Goal: Task Accomplishment & Management: Complete application form

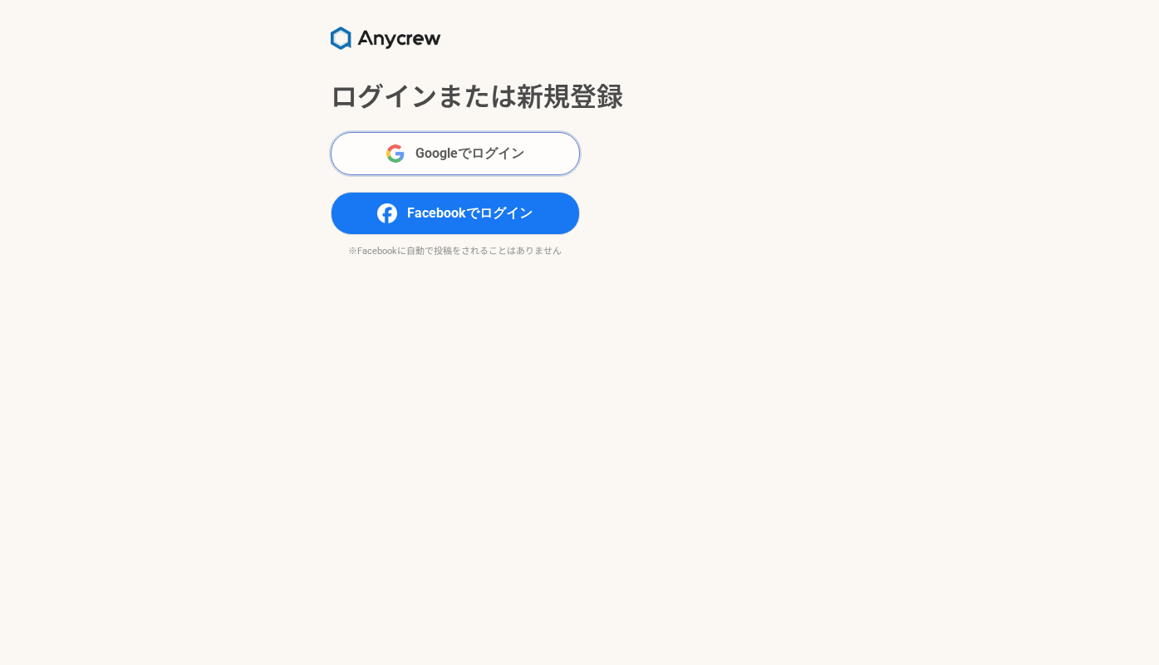
click at [480, 159] on span "Googleでログイン" at bounding box center [469, 154] width 109 height 20
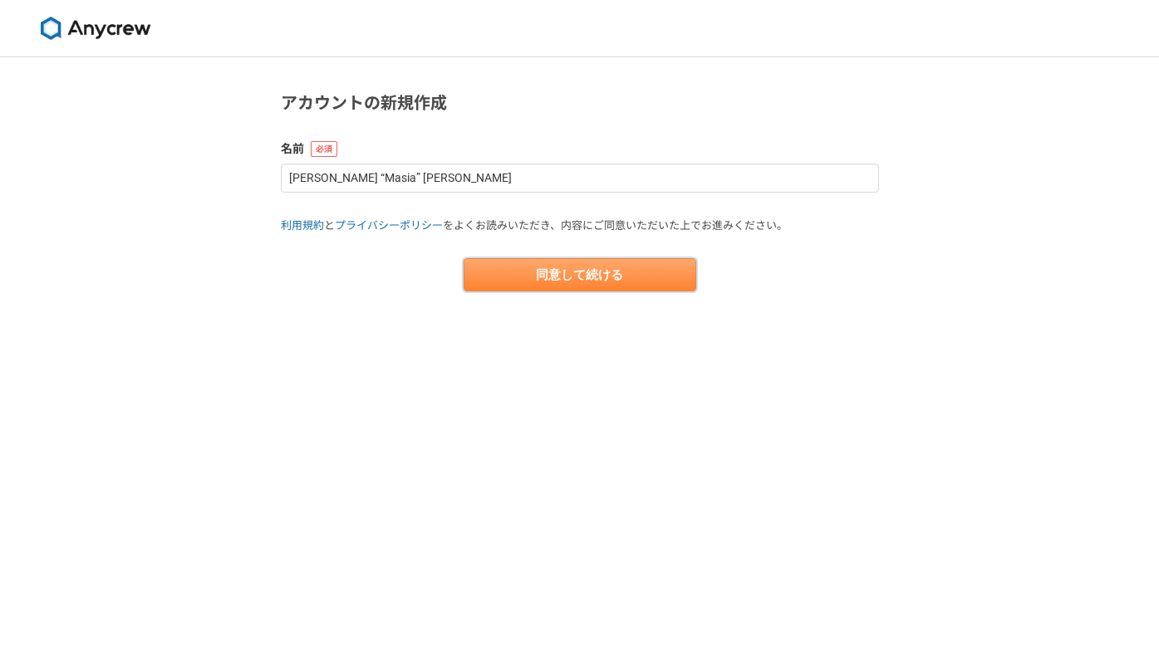
click at [576, 267] on button "同意して続ける" at bounding box center [579, 274] width 233 height 33
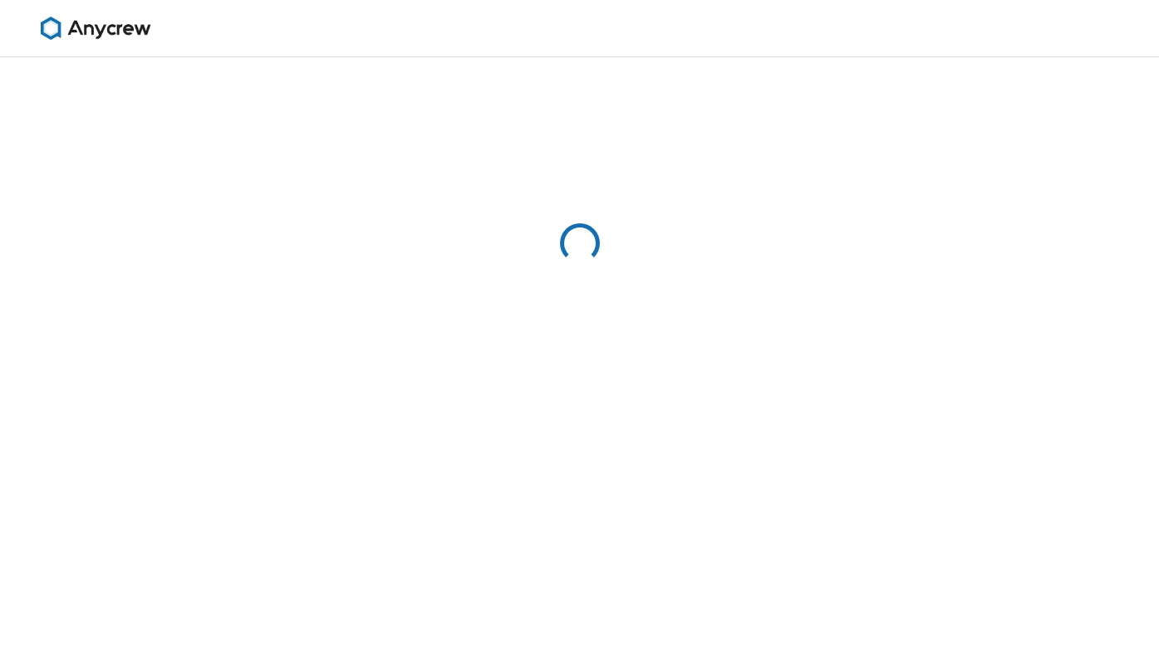
select select "13"
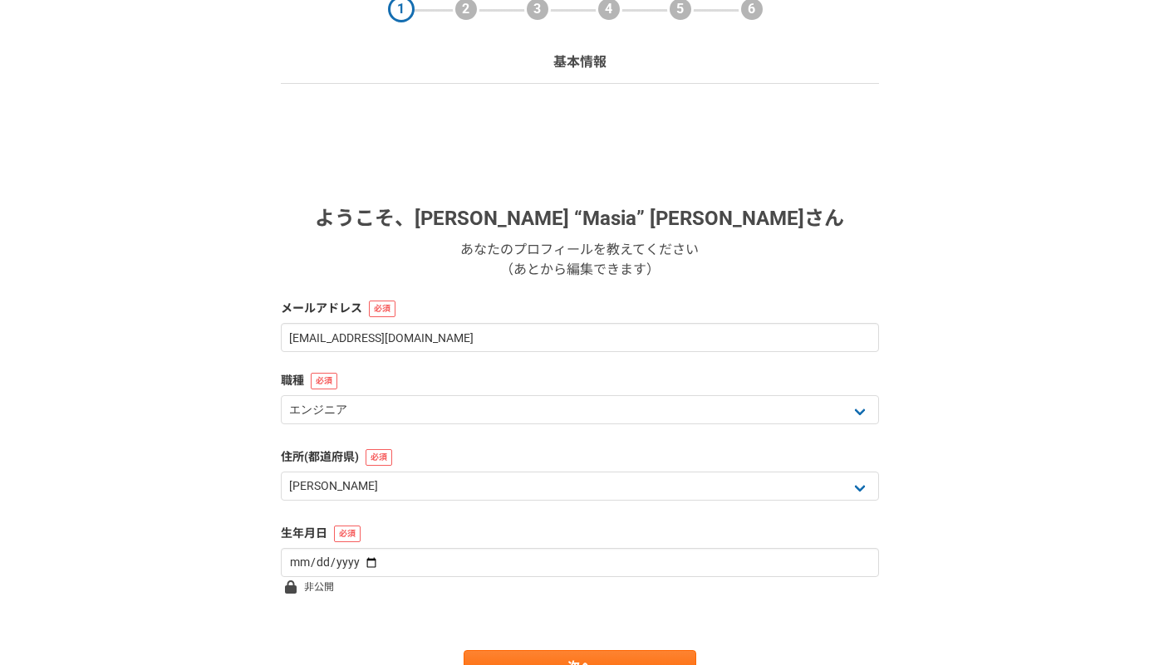
scroll to position [163, 0]
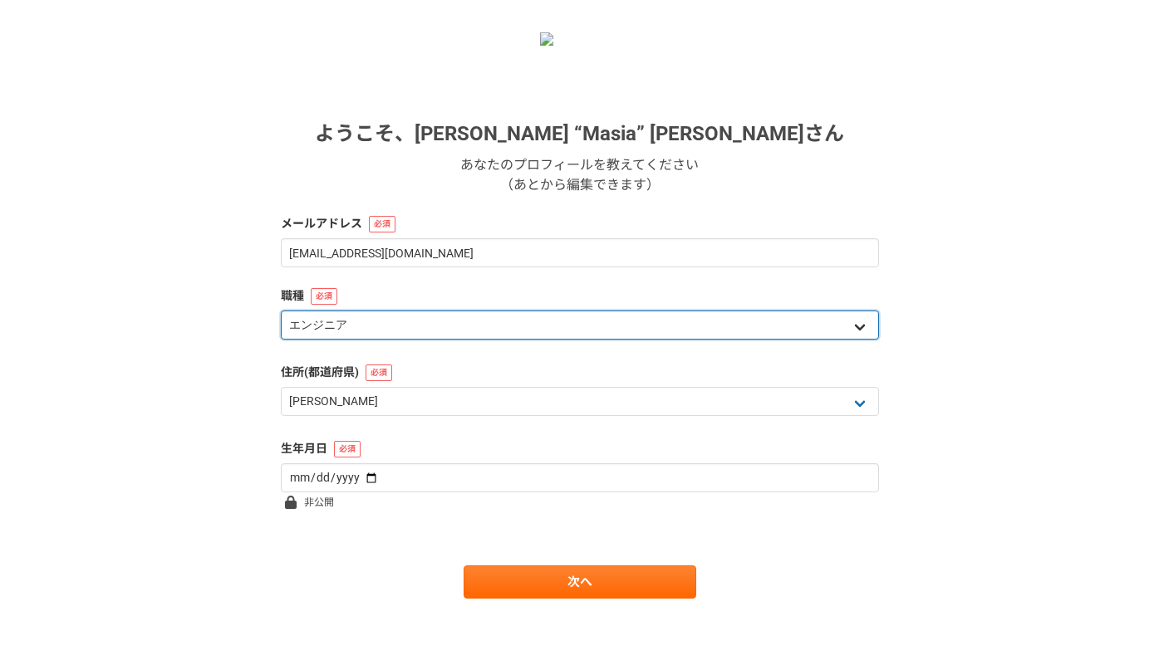
click at [861, 320] on select "エンジニア デザイナー ライター 営業 マーケティング 企画・事業開発 バックオフィス その他" at bounding box center [580, 325] width 598 height 29
select select "5"
click at [281, 311] on select "エンジニア デザイナー ライター 営業 マーケティング 企画・事業開発 バックオフィス その他" at bounding box center [580, 325] width 598 height 29
